Goal: Task Accomplishment & Management: Use online tool/utility

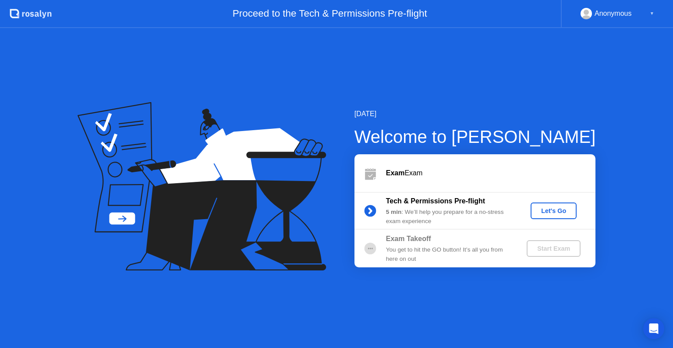
click at [566, 210] on div "Let's Go" at bounding box center [553, 210] width 39 height 7
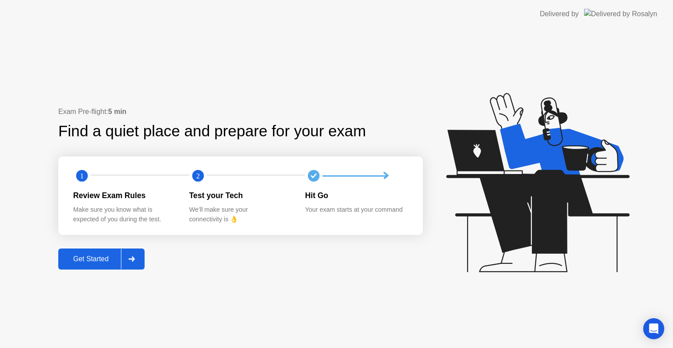
click at [106, 257] on div "Get Started" at bounding box center [91, 259] width 60 height 8
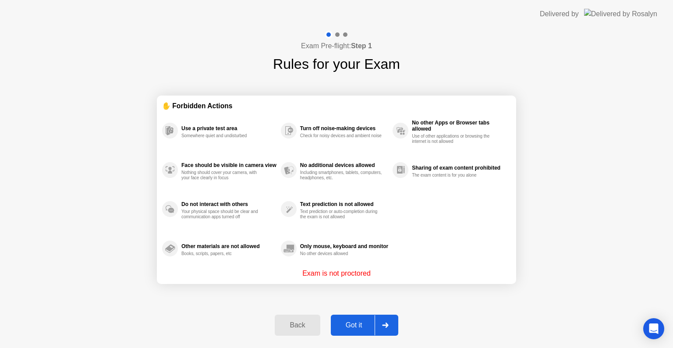
click at [354, 323] on div "Got it" at bounding box center [353, 325] width 41 height 8
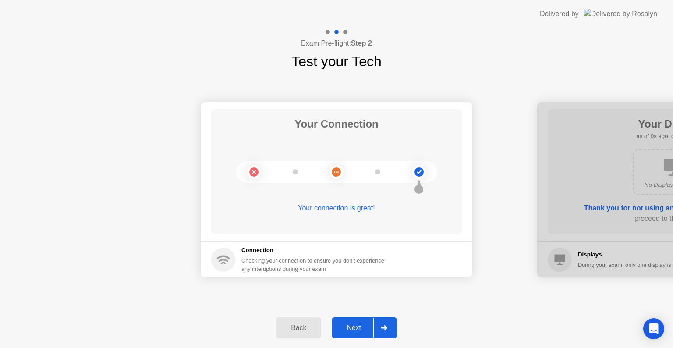
click at [354, 324] on div "Next" at bounding box center [353, 328] width 39 height 8
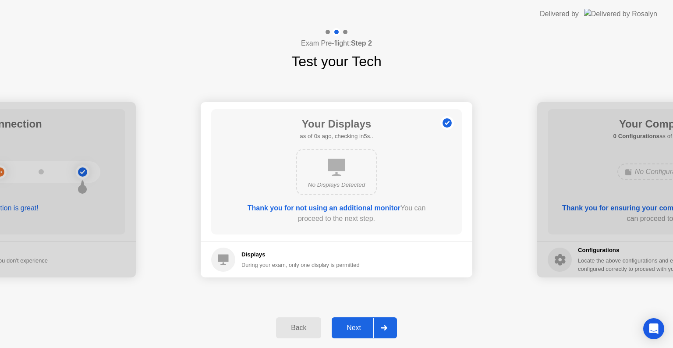
click at [354, 324] on div "Next" at bounding box center [353, 328] width 39 height 8
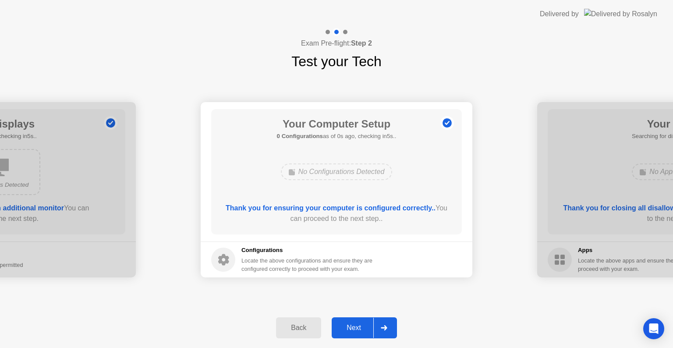
click at [354, 324] on div "Next" at bounding box center [353, 328] width 39 height 8
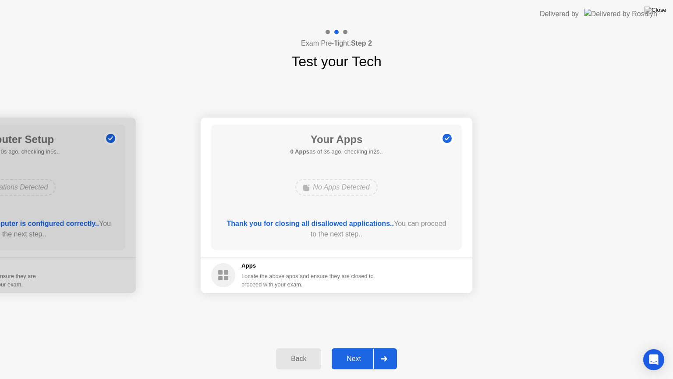
click at [350, 347] on div "Next" at bounding box center [353, 359] width 39 height 8
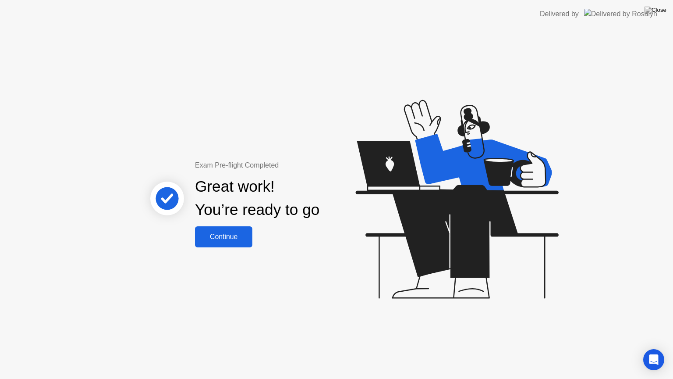
click at [221, 234] on div "Continue" at bounding box center [224, 237] width 52 height 8
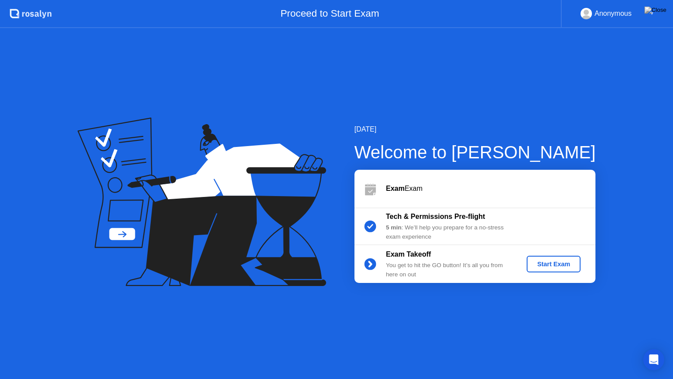
click at [559, 260] on div "Start Exam" at bounding box center [553, 263] width 47 height 7
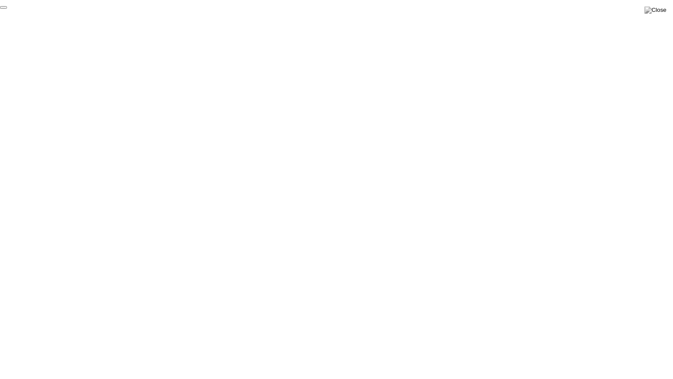
click div "End Proctoring Session"
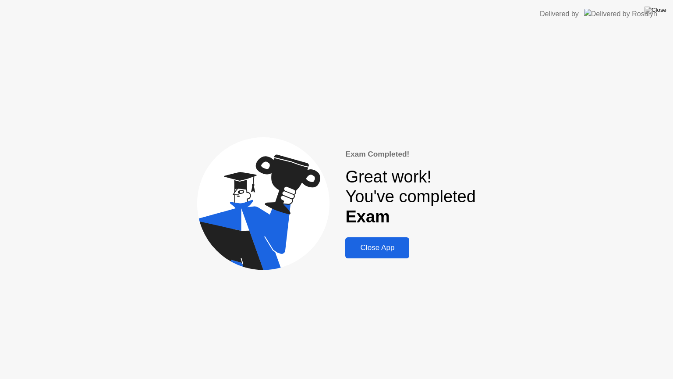
click at [384, 256] on button "Close App" at bounding box center [377, 247] width 64 height 21
